Goal: Contribute content

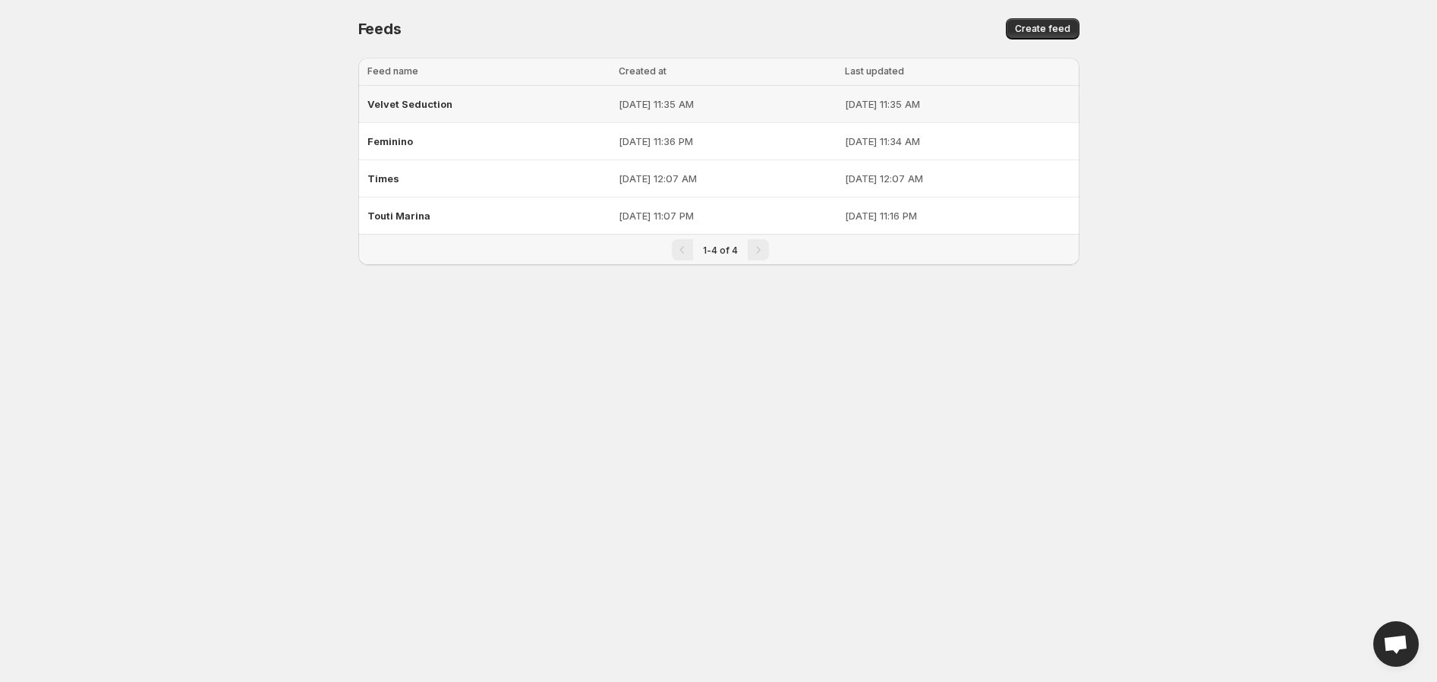
click at [448, 100] on span "Velvet Seduction" at bounding box center [409, 104] width 85 height 12
click at [414, 140] on div "Feminino" at bounding box center [488, 141] width 242 height 27
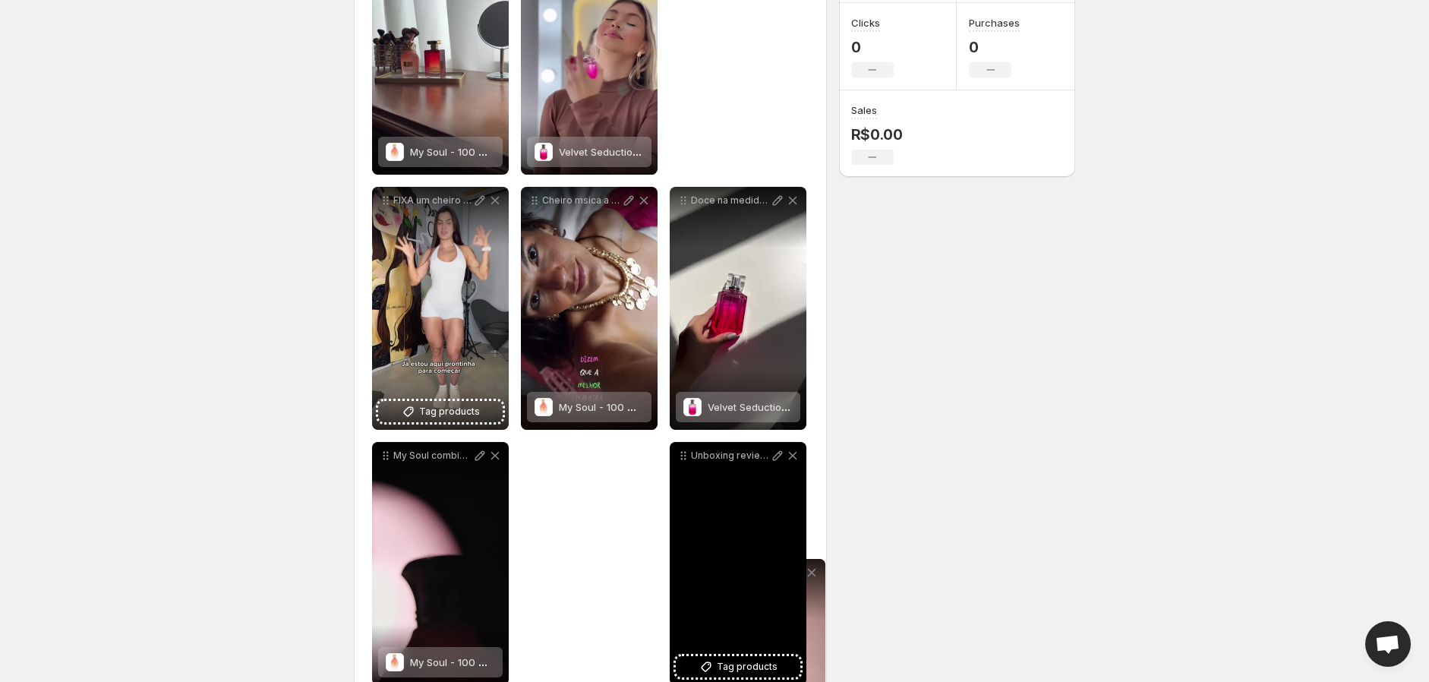
scroll to position [343, 0]
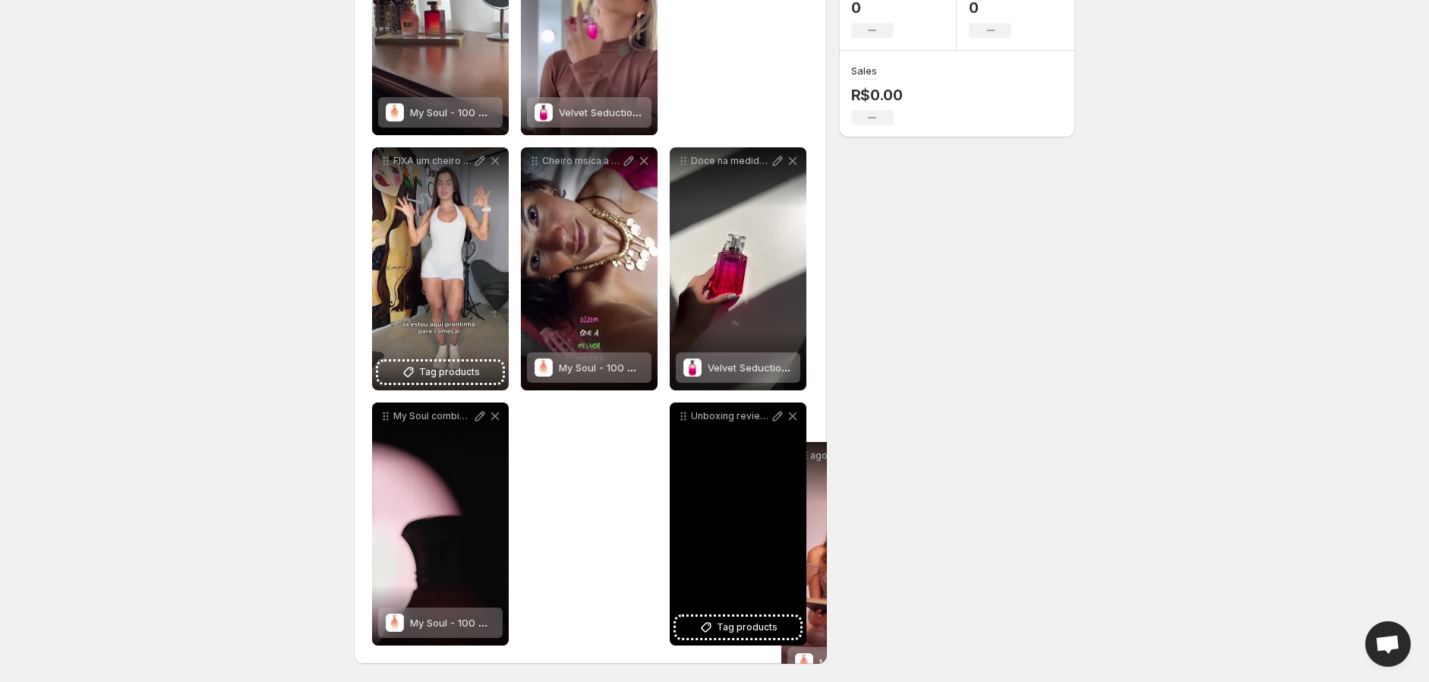
drag, startPoint x: 389, startPoint y: 255, endPoint x: 794, endPoint y: 457, distance: 452.2
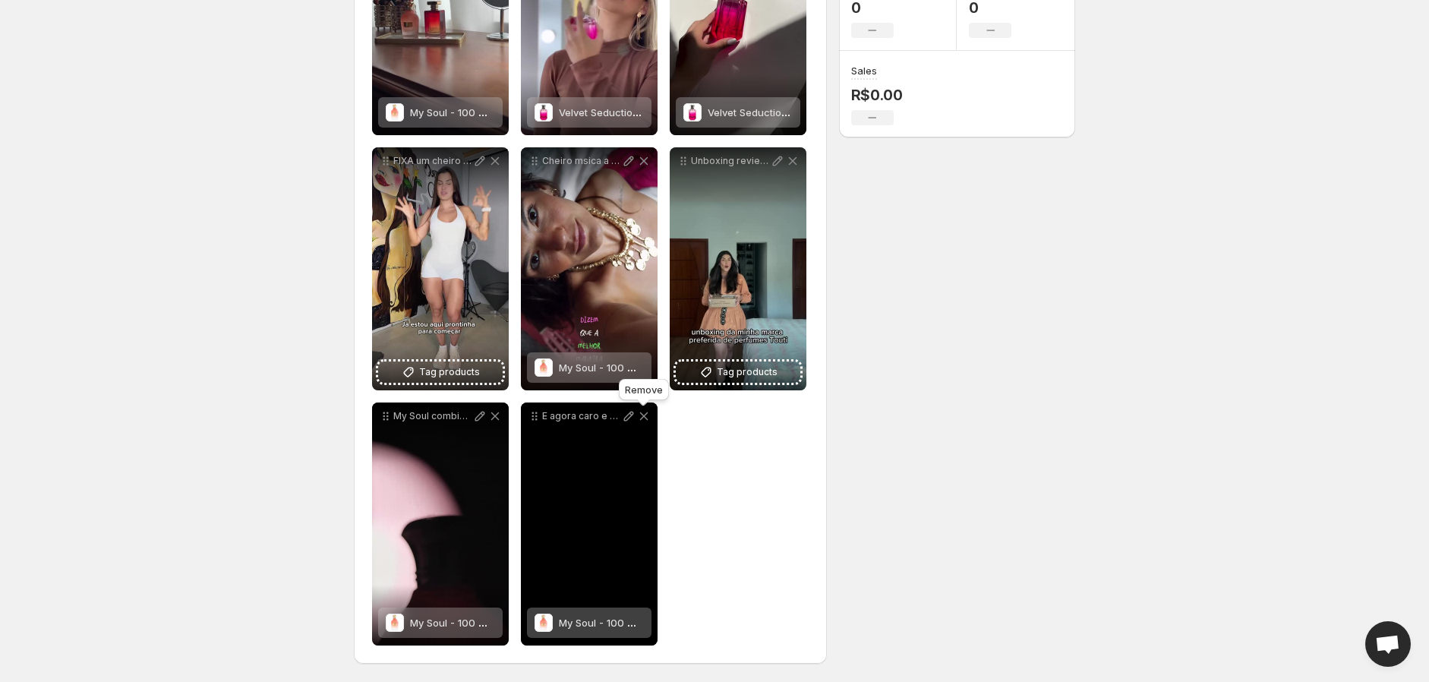
click at [642, 414] on icon at bounding box center [644, 416] width 8 height 8
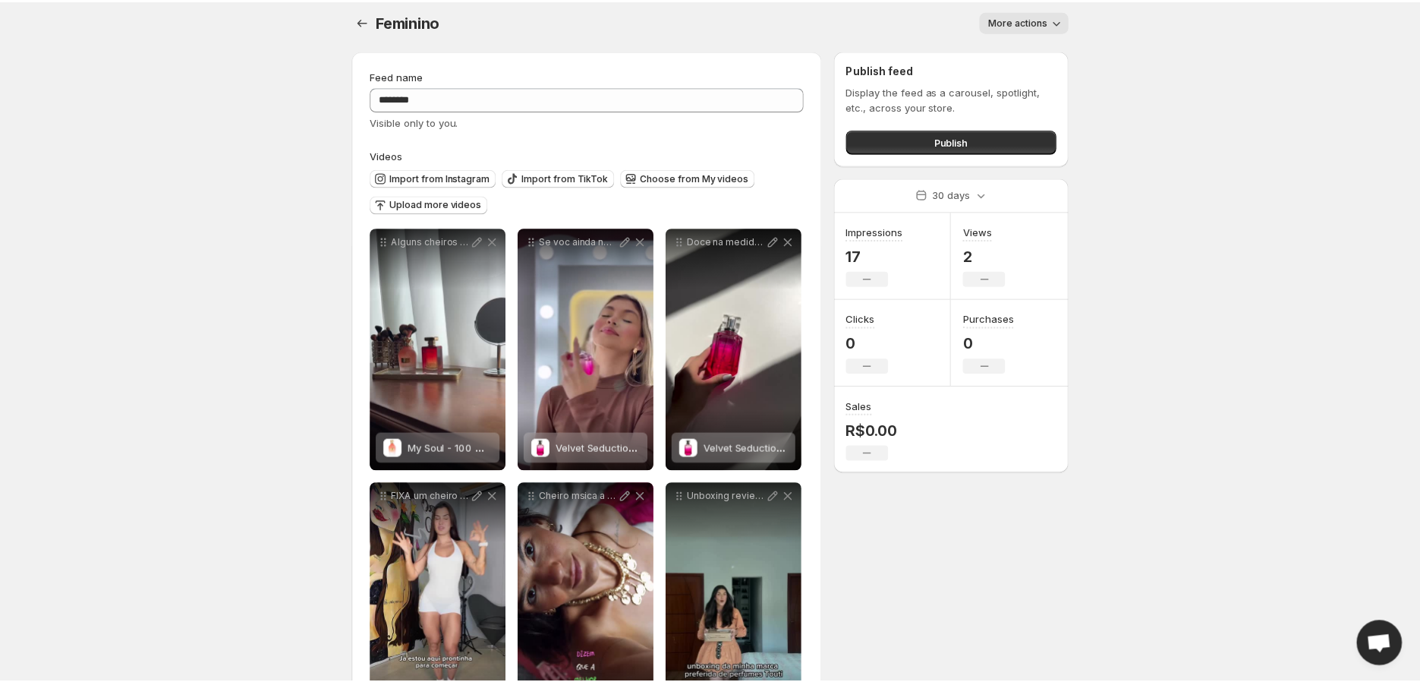
scroll to position [0, 0]
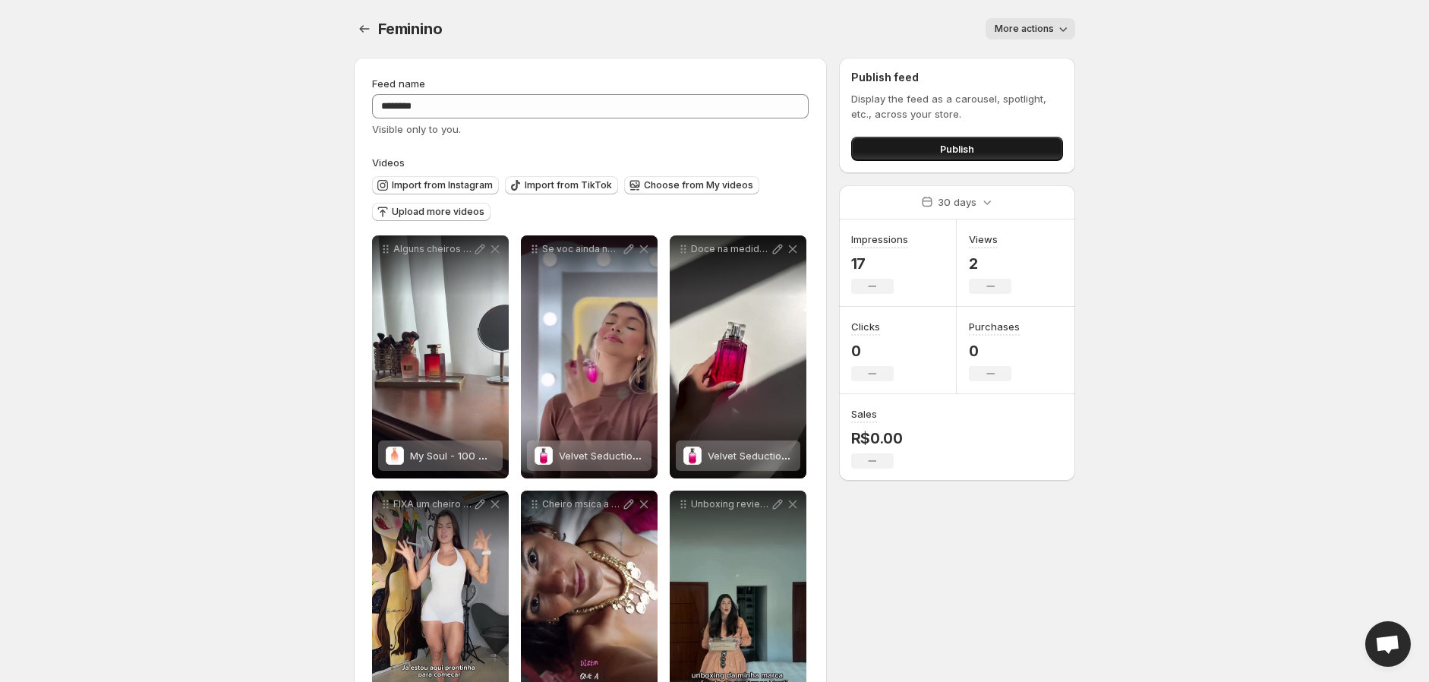
click at [959, 145] on span "Publish" at bounding box center [957, 148] width 34 height 15
click at [1170, 236] on body "**********" at bounding box center [714, 341] width 1429 height 682
